Goal: Information Seeking & Learning: Check status

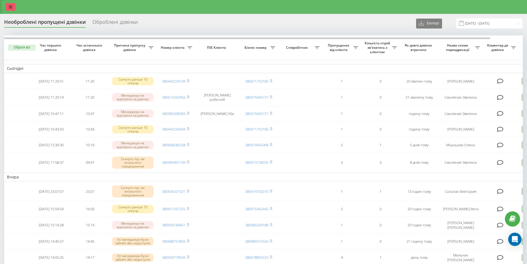
click at [12, 3] on link at bounding box center [11, 7] width 10 height 8
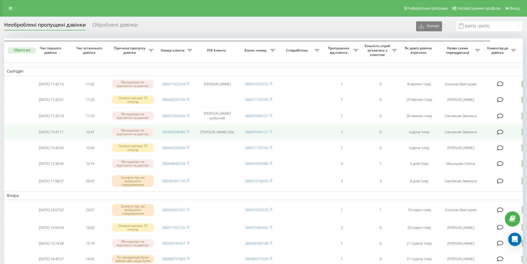
click at [192, 135] on td "380995398283" at bounding box center [175, 131] width 39 height 15
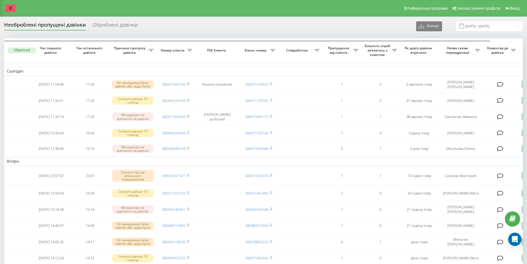
click at [12, 6] on link at bounding box center [11, 8] width 10 height 8
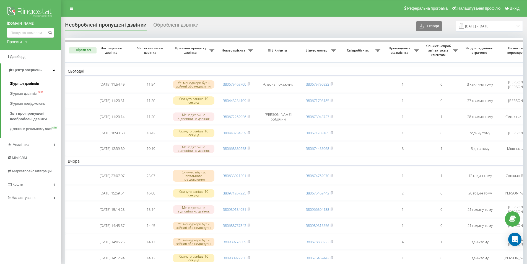
click at [19, 84] on span "Журнал дзвінків" at bounding box center [24, 84] width 29 height 6
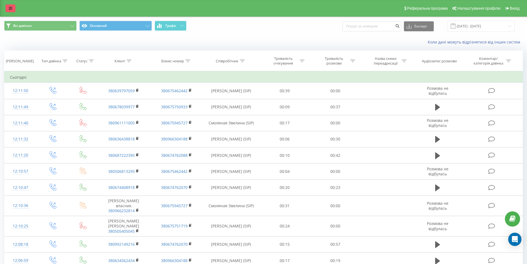
click at [10, 6] on link at bounding box center [11, 8] width 10 height 8
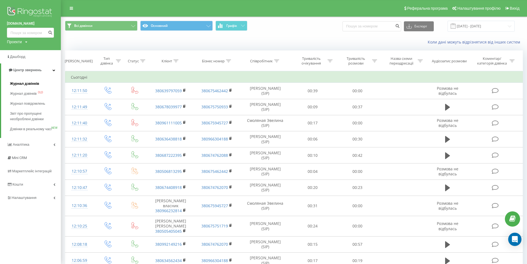
click at [21, 82] on span "Журнал дзвінків" at bounding box center [24, 84] width 29 height 6
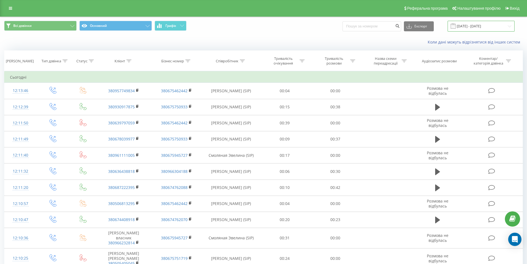
click at [472, 24] on input "19.08.2025 - 19.09.2025" at bounding box center [481, 26] width 67 height 11
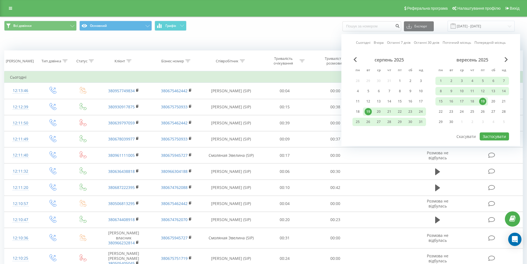
click at [482, 100] on div "19" at bounding box center [482, 101] width 7 height 7
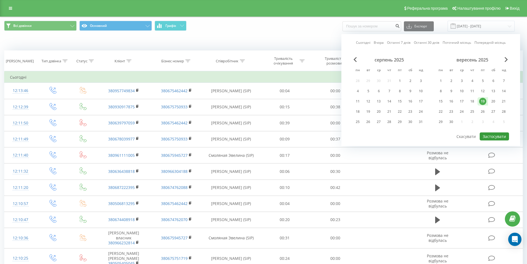
click at [490, 134] on button "Застосувати" at bounding box center [494, 136] width 29 height 8
type input "19.09.2025 - 19.09.2025"
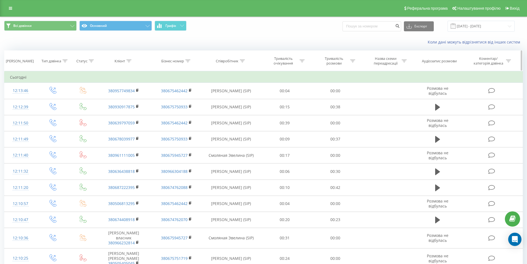
click at [243, 61] on icon at bounding box center [242, 60] width 5 height 3
click at [230, 99] on input "text" at bounding box center [231, 101] width 49 height 10
click button "OK" at bounding box center [243, 111] width 24 height 7
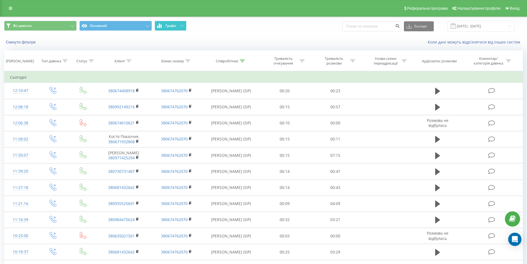
click at [176, 24] on span "Графік" at bounding box center [170, 26] width 11 height 4
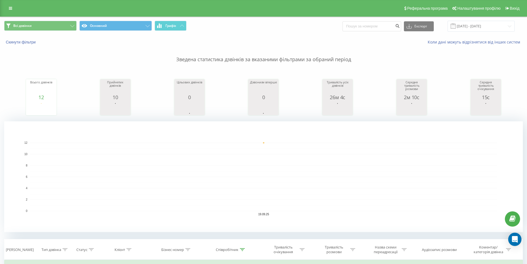
scroll to position [138, 0]
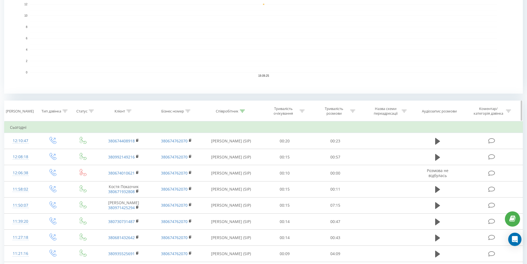
click at [243, 110] on icon at bounding box center [242, 111] width 5 height 3
click at [229, 150] on input "соколан" at bounding box center [231, 151] width 49 height 10
type input "с"
click button "OK" at bounding box center [243, 161] width 24 height 7
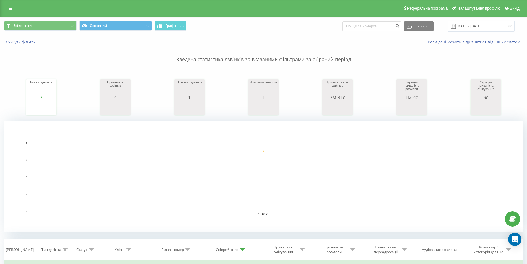
scroll to position [92, 0]
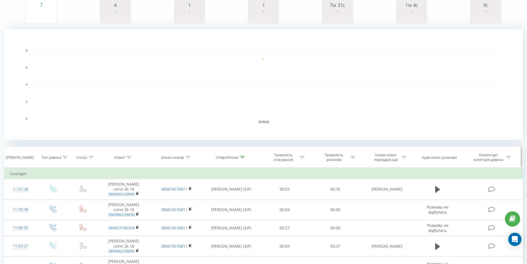
click at [241, 157] on icon at bounding box center [242, 157] width 5 height 3
click at [245, 156] on div "Співробітник" at bounding box center [231, 157] width 57 height 5
click at [224, 198] on input "юнак" at bounding box center [231, 197] width 49 height 10
type input "ю"
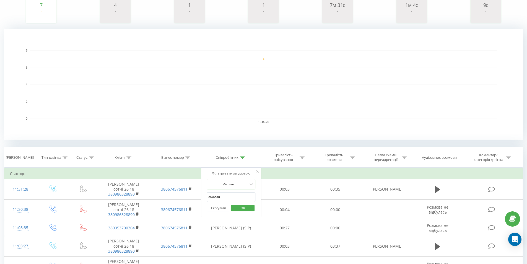
click button "OK" at bounding box center [243, 207] width 24 height 7
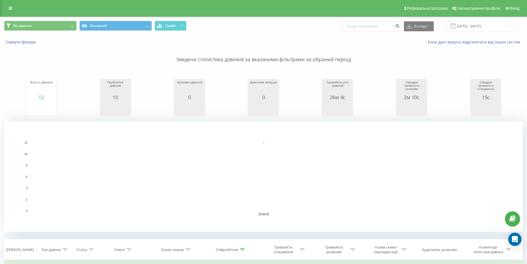
scroll to position [138, 0]
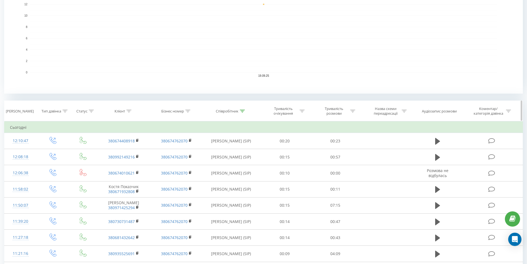
click at [241, 111] on icon at bounding box center [242, 111] width 5 height 3
click at [227, 149] on input "соколан" at bounding box center [231, 151] width 49 height 10
type input "с"
click at [238, 162] on span "OK" at bounding box center [242, 161] width 15 height 9
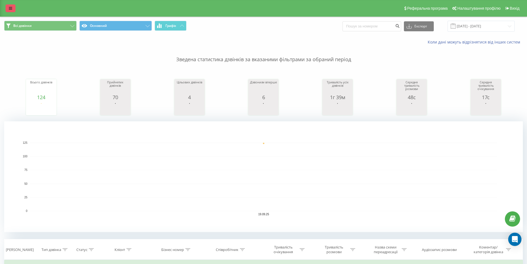
click at [9, 9] on icon at bounding box center [10, 8] width 3 height 4
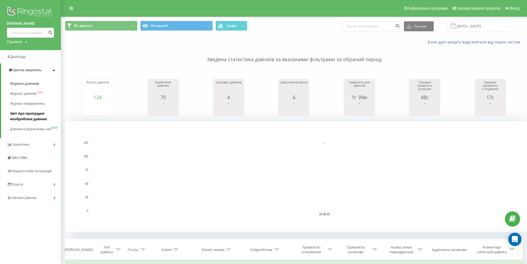
click at [20, 115] on span "Звіт про пропущені необроблені дзвінки" at bounding box center [34, 116] width 48 height 11
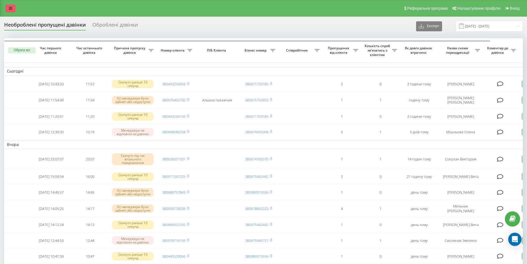
click at [11, 6] on icon at bounding box center [10, 8] width 3 height 4
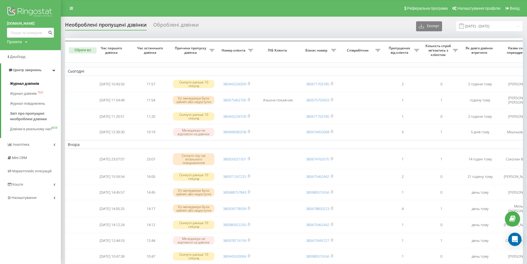
click at [16, 82] on span "Журнал дзвінків" at bounding box center [24, 84] width 29 height 6
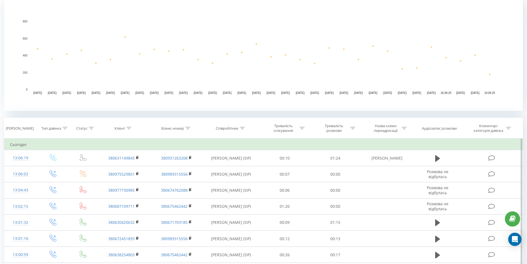
scroll to position [92, 0]
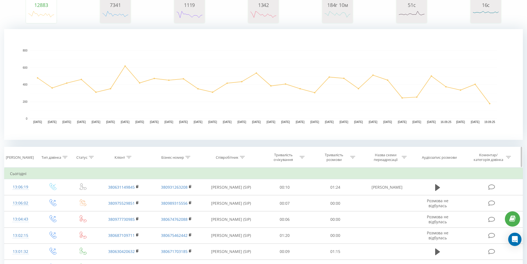
click at [242, 156] on icon at bounding box center [242, 157] width 5 height 3
click at [215, 199] on input "text" at bounding box center [231, 197] width 49 height 10
type input "соколан"
click button "OK" at bounding box center [243, 207] width 24 height 7
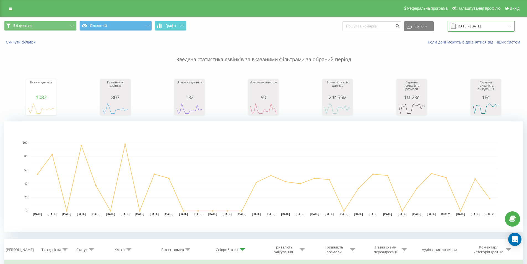
click at [471, 26] on input "19.08.2025 - 19.09.2025" at bounding box center [481, 26] width 67 height 11
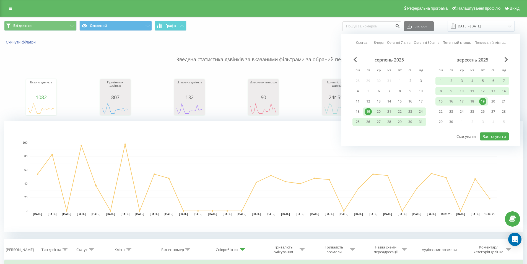
click at [485, 102] on div "19" at bounding box center [482, 101] width 7 height 7
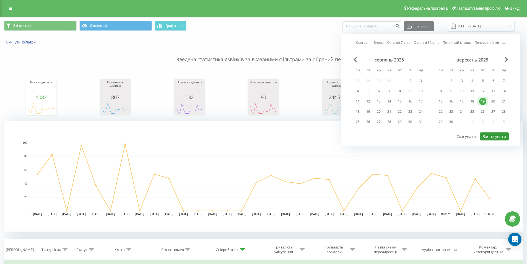
click at [486, 137] on button "Застосувати" at bounding box center [494, 136] width 29 height 8
type input "[DATE] - [DATE]"
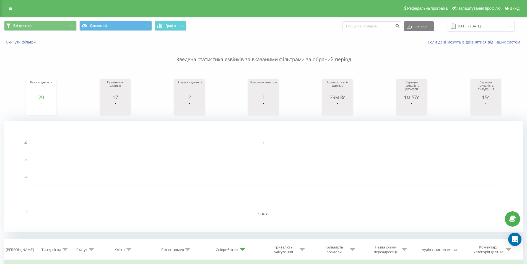
scroll to position [92, 0]
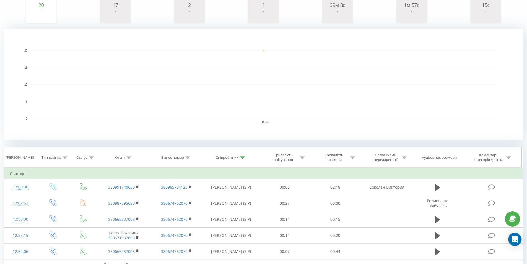
click at [244, 157] on icon at bounding box center [242, 157] width 5 height 3
click at [227, 196] on input "соколан" at bounding box center [231, 197] width 49 height 10
type input "с"
click button "OK" at bounding box center [243, 207] width 24 height 7
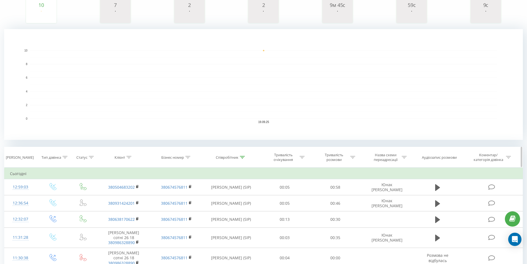
click at [243, 156] on icon at bounding box center [242, 157] width 5 height 3
click at [224, 197] on input "юнак" at bounding box center [231, 197] width 49 height 10
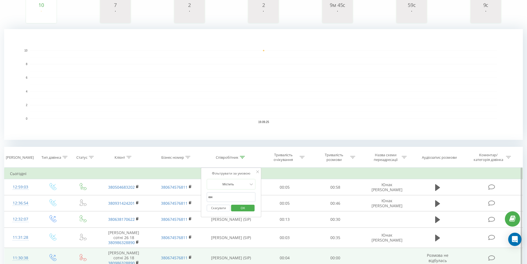
type input "ю"
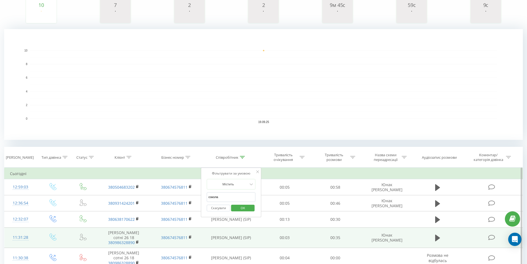
type input "соколан"
click button "OK" at bounding box center [243, 207] width 24 height 7
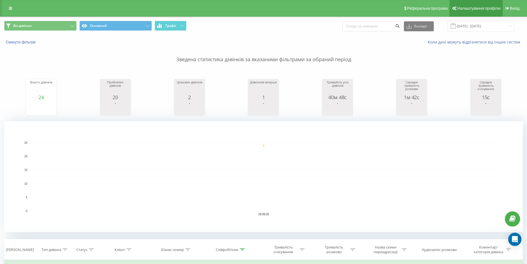
click at [463, 8] on span "Налаштування профілю" at bounding box center [478, 8] width 43 height 4
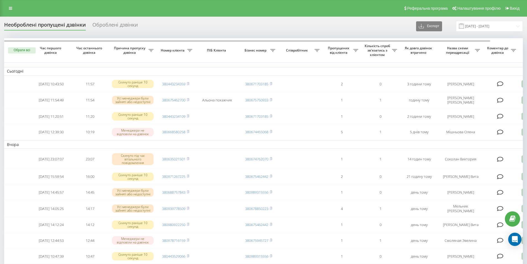
click at [15, 7] on div "Реферальна програма Налаштування профілю Вихід" at bounding box center [263, 8] width 527 height 17
click at [8, 9] on link at bounding box center [11, 8] width 10 height 8
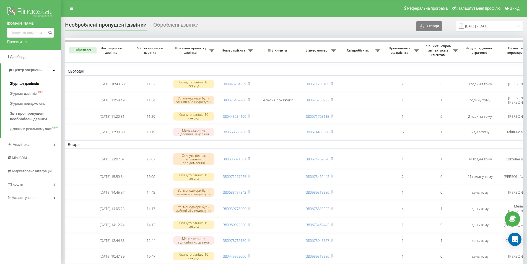
click at [22, 82] on span "Журнал дзвінків" at bounding box center [24, 84] width 29 height 6
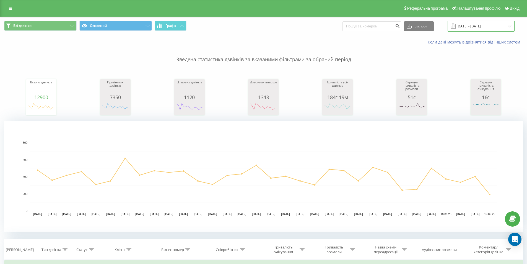
click at [470, 25] on input "[DATE] - [DATE]" at bounding box center [481, 26] width 67 height 11
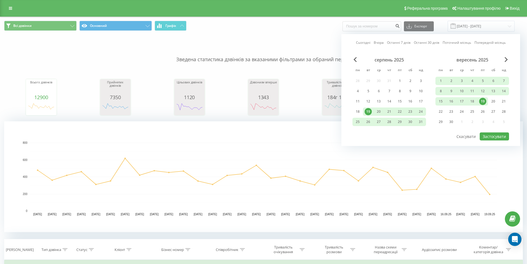
click at [482, 100] on div "19" at bounding box center [482, 101] width 7 height 7
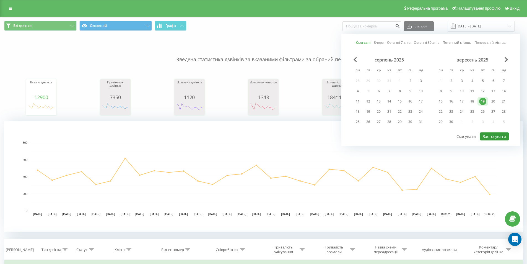
click at [489, 134] on button "Застосувати" at bounding box center [494, 136] width 29 height 8
type input "19.09.2025 - 19.09.2025"
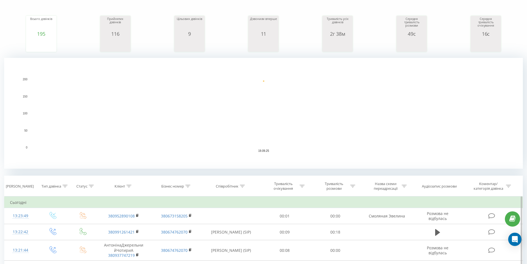
scroll to position [92, 0]
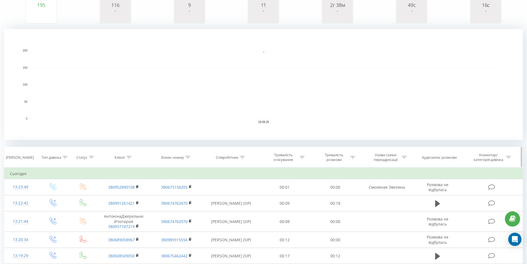
click at [243, 157] on icon at bounding box center [242, 157] width 5 height 3
click at [223, 195] on input "text" at bounding box center [231, 197] width 49 height 10
type input "соколан"
click button "OK" at bounding box center [243, 207] width 24 height 7
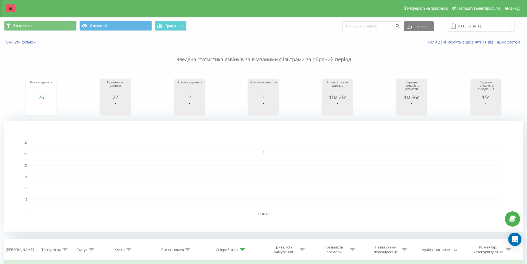
click at [11, 6] on icon at bounding box center [10, 8] width 3 height 4
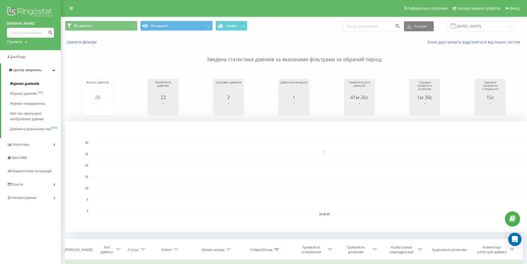
click at [20, 82] on span "Журнал дзвінків" at bounding box center [24, 84] width 29 height 6
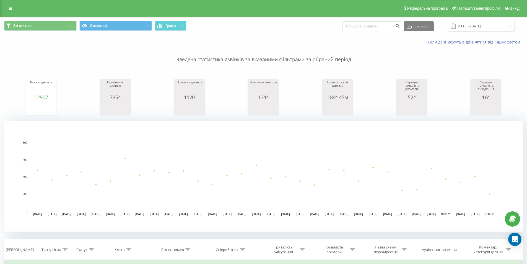
scroll to position [138, 0]
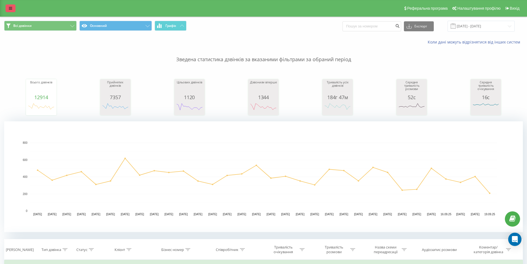
click at [14, 7] on link at bounding box center [11, 8] width 10 height 8
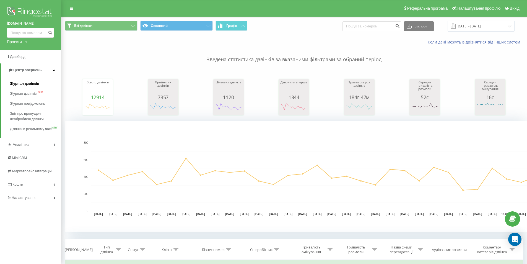
click at [21, 82] on span "Журнал дзвінків" at bounding box center [24, 84] width 29 height 6
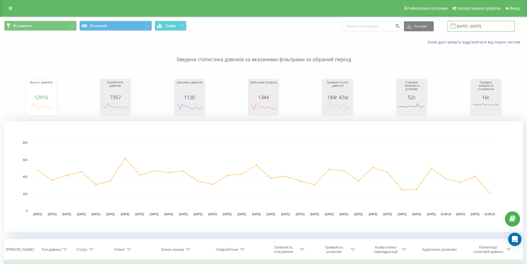
click at [488, 25] on input "[DATE] - [DATE]" at bounding box center [481, 26] width 67 height 11
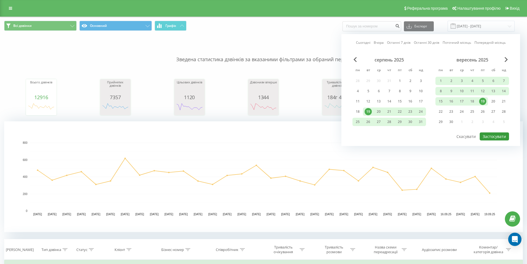
click at [489, 137] on button "Застосувати" at bounding box center [494, 136] width 29 height 8
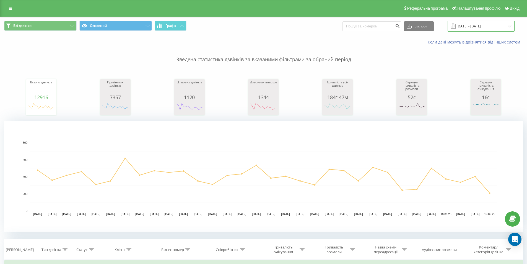
click at [474, 24] on input "[DATE] - [DATE]" at bounding box center [481, 26] width 67 height 11
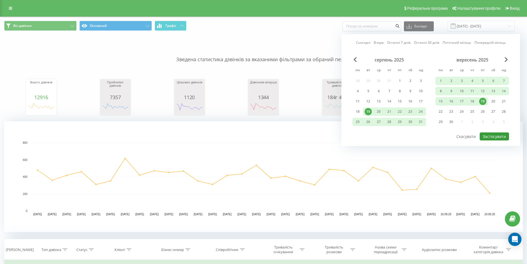
click at [488, 136] on button "Застосувати" at bounding box center [494, 136] width 29 height 8
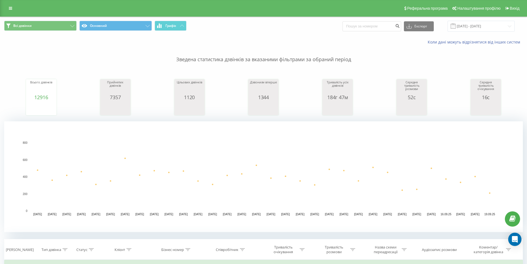
scroll to position [185, 0]
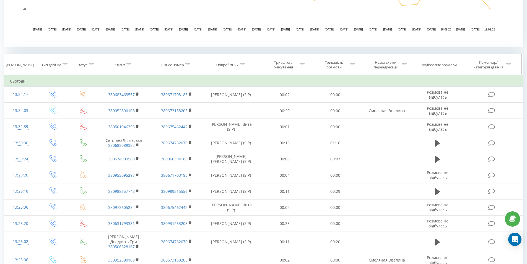
click at [241, 64] on icon at bounding box center [242, 64] width 5 height 3
click at [218, 106] on input "text" at bounding box center [231, 105] width 49 height 10
type input "соколан"
click button "OK" at bounding box center [243, 115] width 24 height 7
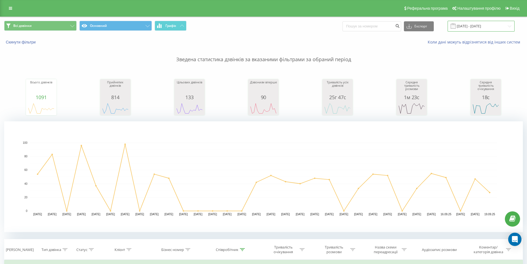
click at [485, 27] on input "19.08.2025 - 19.09.2025" at bounding box center [481, 26] width 67 height 11
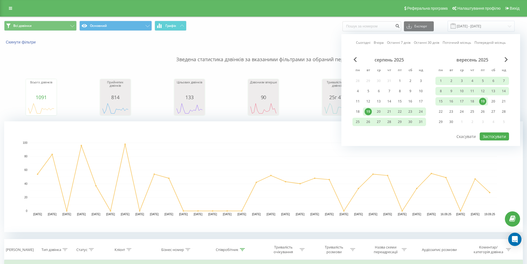
click at [484, 100] on div "19" at bounding box center [482, 101] width 7 height 7
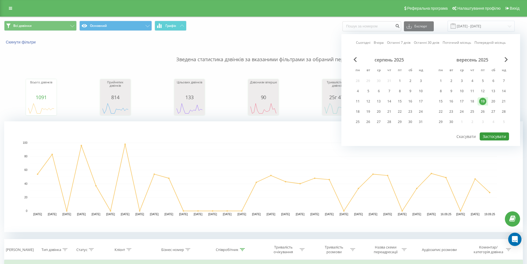
click at [490, 135] on button "Застосувати" at bounding box center [494, 136] width 29 height 8
click at [0, 0] on div at bounding box center [0, 0] width 0 height 0
type input "[DATE] - [DATE]"
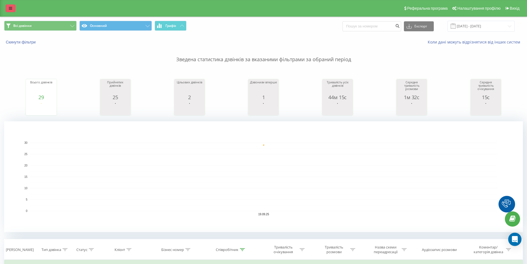
click at [9, 5] on link at bounding box center [11, 8] width 10 height 8
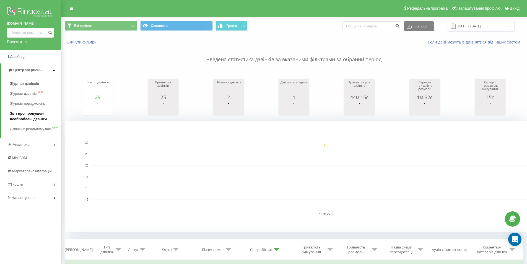
click at [17, 118] on span "Звіт про пропущені необроблені дзвінки" at bounding box center [34, 116] width 48 height 11
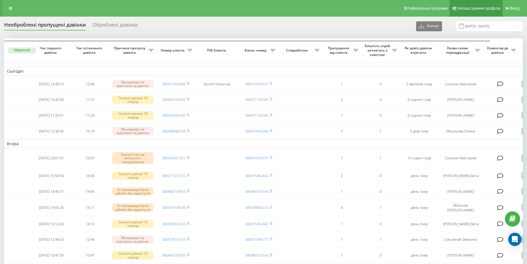
click at [467, 6] on span "Налаштування профілю" at bounding box center [478, 8] width 43 height 4
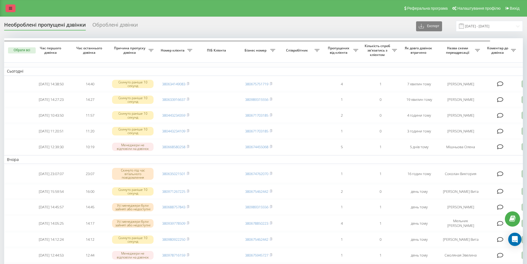
click at [12, 8] on link at bounding box center [11, 8] width 10 height 8
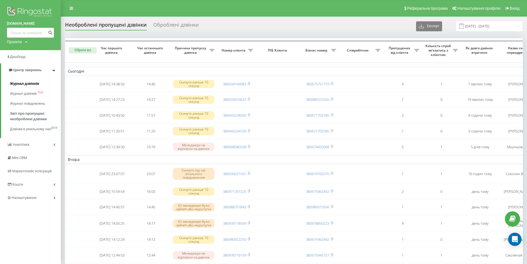
click at [15, 82] on span "Журнал дзвінків" at bounding box center [24, 84] width 29 height 6
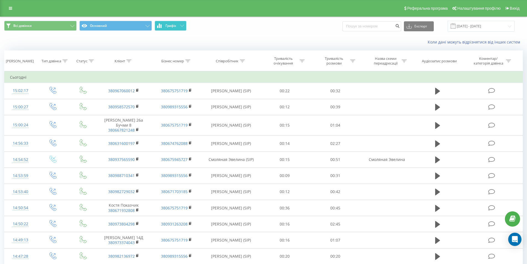
click at [176, 22] on button "Графік" at bounding box center [171, 26] width 32 height 10
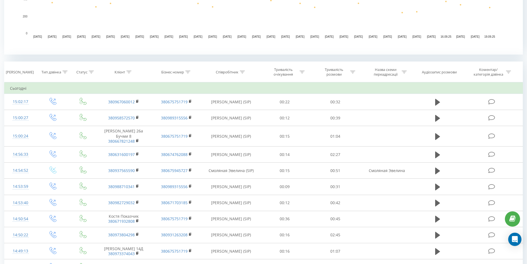
scroll to position [185, 0]
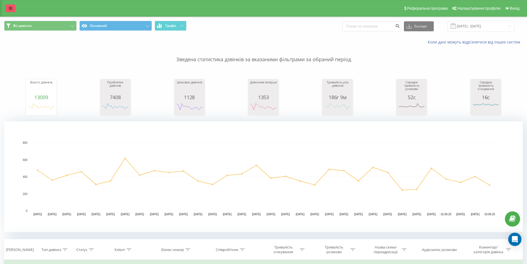
click at [9, 11] on link at bounding box center [11, 8] width 10 height 8
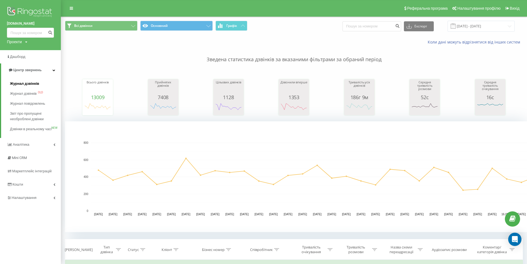
click at [22, 82] on span "Журнал дзвінків" at bounding box center [24, 84] width 29 height 6
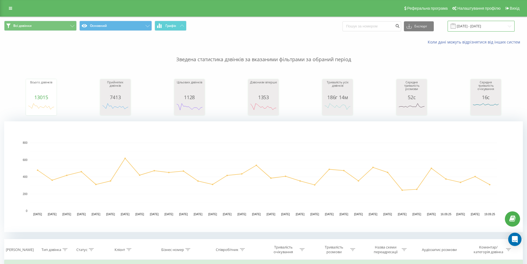
click at [473, 24] on input "[DATE] - [DATE]" at bounding box center [481, 26] width 67 height 11
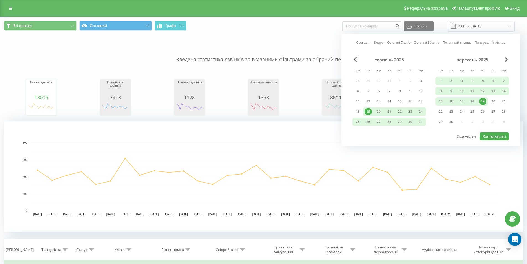
click at [484, 98] on div "19" at bounding box center [482, 101] width 7 height 7
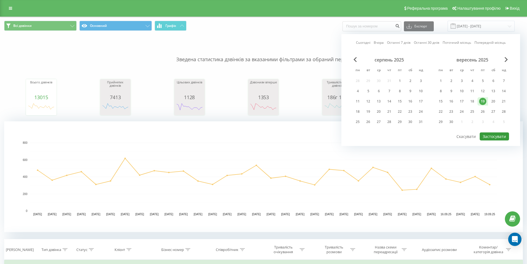
click at [486, 135] on button "Застосувати" at bounding box center [494, 136] width 29 height 8
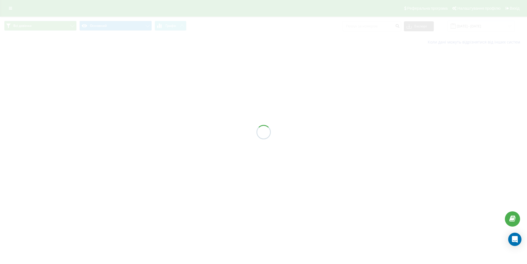
type input "[DATE] - [DATE]"
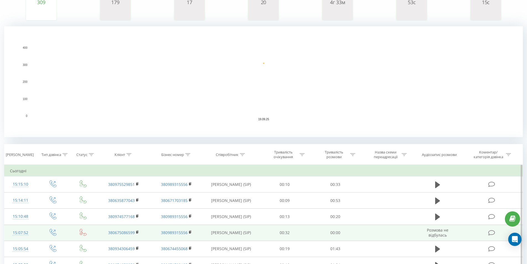
scroll to position [138, 0]
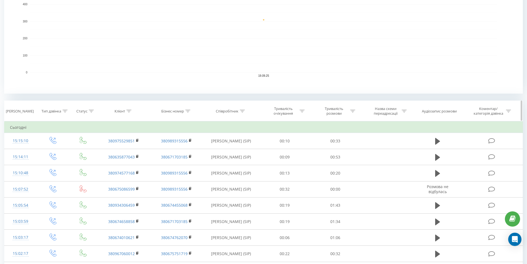
click at [242, 110] on icon at bounding box center [242, 111] width 5 height 3
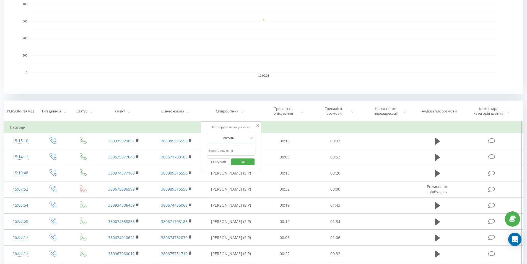
click at [222, 149] on input "text" at bounding box center [231, 151] width 49 height 10
click button "OK" at bounding box center [243, 161] width 24 height 7
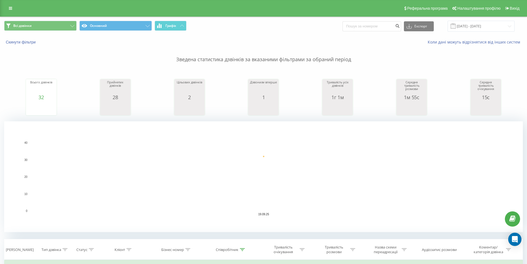
scroll to position [138, 0]
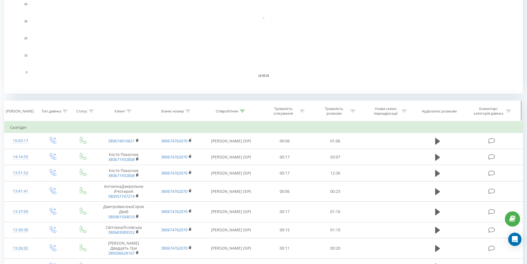
click at [244, 111] on icon at bounding box center [242, 111] width 5 height 3
click at [228, 152] on input "соколан" at bounding box center [231, 151] width 49 height 10
type input "с"
click button "OK" at bounding box center [243, 161] width 24 height 7
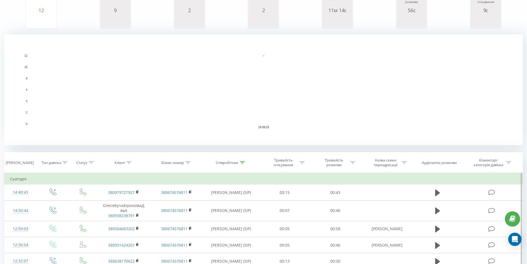
scroll to position [138, 0]
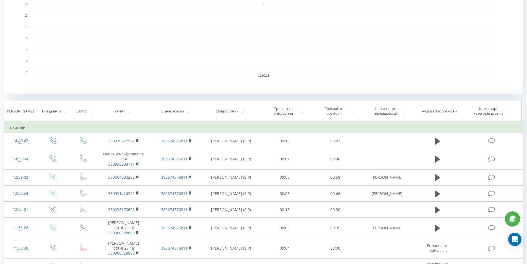
click at [242, 111] on icon at bounding box center [242, 111] width 5 height 3
click at [222, 147] on input "юнак" at bounding box center [231, 151] width 49 height 10
type input "ю"
click at [239, 159] on span "OK" at bounding box center [242, 161] width 15 height 9
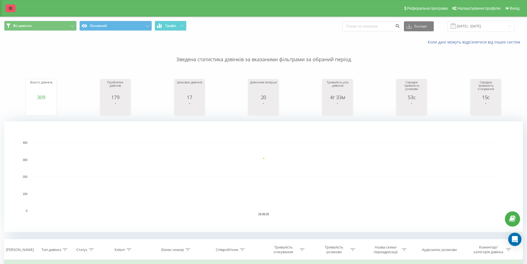
click at [14, 9] on link at bounding box center [11, 8] width 10 height 8
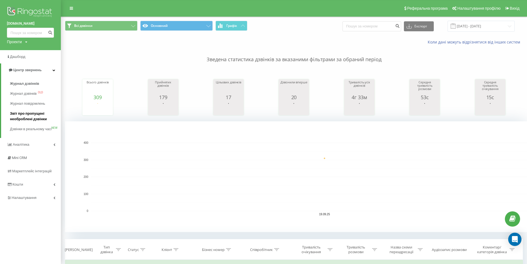
click at [14, 115] on span "Звіт про пропущені необроблені дзвінки" at bounding box center [34, 116] width 48 height 11
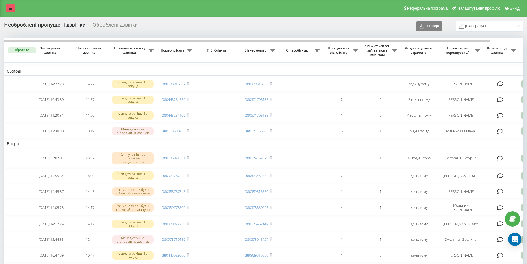
click at [12, 8] on link at bounding box center [11, 8] width 10 height 8
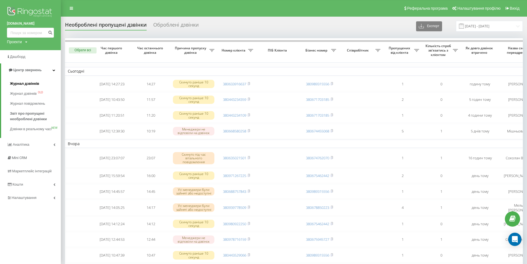
click at [20, 86] on span "Журнал дзвінків" at bounding box center [24, 84] width 29 height 6
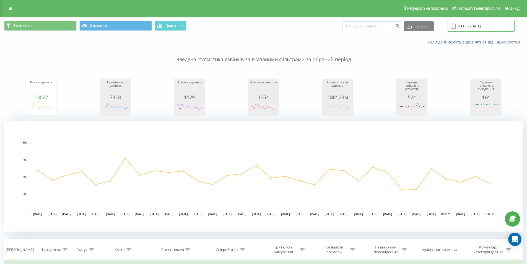
click at [480, 26] on input "[DATE] - [DATE]" at bounding box center [481, 26] width 67 height 11
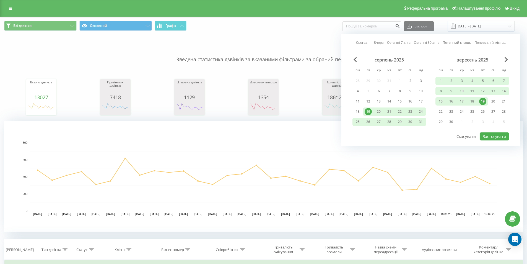
click at [481, 101] on div "19" at bounding box center [482, 101] width 7 height 7
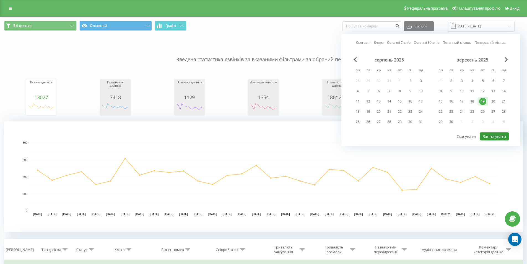
click at [490, 135] on button "Застосувати" at bounding box center [494, 136] width 29 height 8
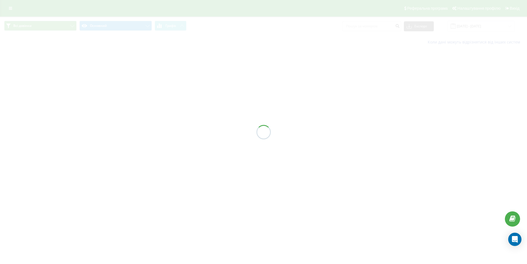
type input "[DATE] - [DATE]"
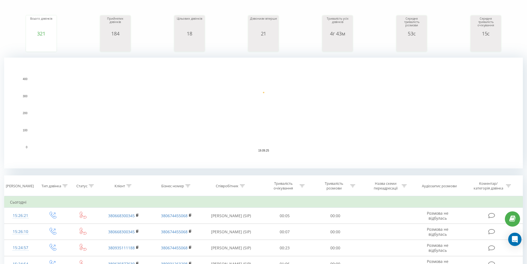
scroll to position [185, 0]
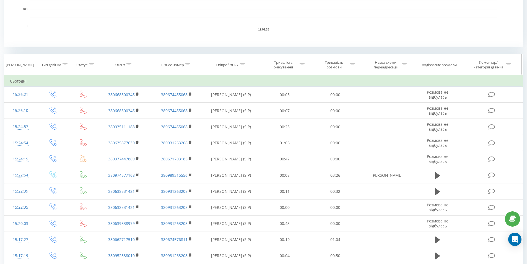
click at [243, 64] on icon at bounding box center [242, 64] width 5 height 3
click at [222, 104] on input "text" at bounding box center [231, 105] width 49 height 10
type input "соколан"
click button "OK" at bounding box center [243, 115] width 24 height 7
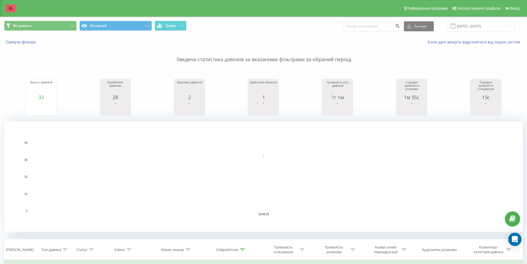
click at [11, 7] on icon at bounding box center [10, 8] width 3 height 4
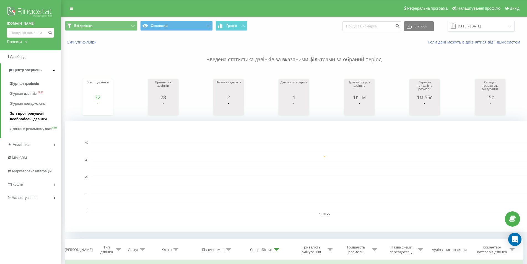
click at [27, 117] on span "Звіт про пропущені необроблені дзвінки" at bounding box center [34, 116] width 48 height 11
